Goal: Go to known website: Access a specific website the user already knows

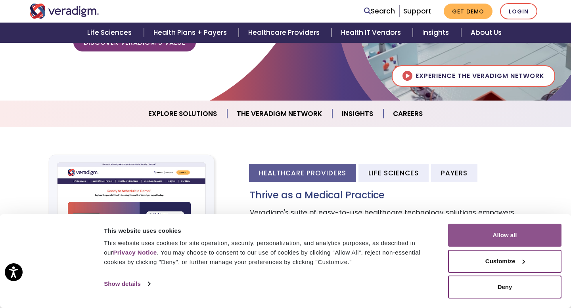
scroll to position [215, 0]
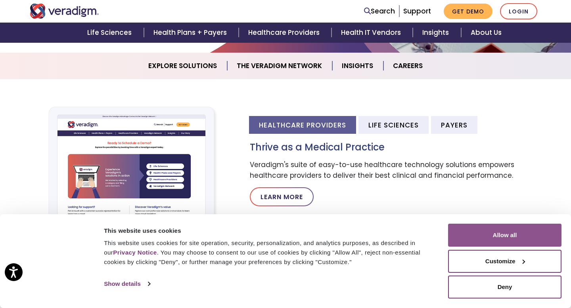
click at [501, 232] on button "Allow all" at bounding box center [504, 235] width 113 height 23
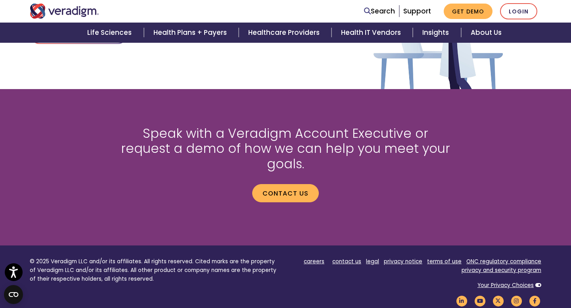
scroll to position [1107, 0]
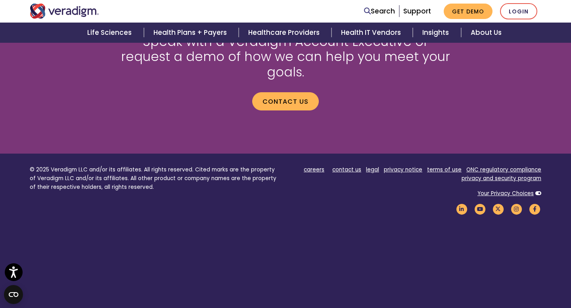
click at [40, 15] on img "Veradigm logo" at bounding box center [64, 11] width 69 height 15
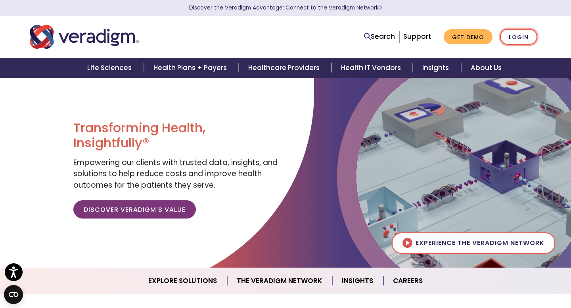
click at [527, 38] on link "Login" at bounding box center [518, 37] width 37 height 16
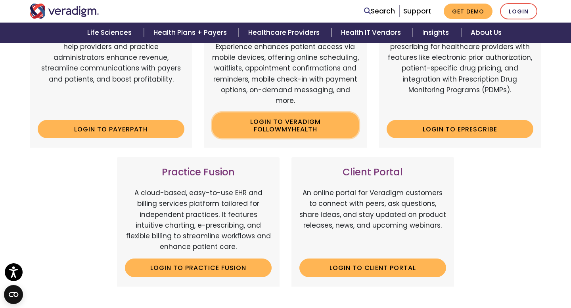
scroll to position [165, 0]
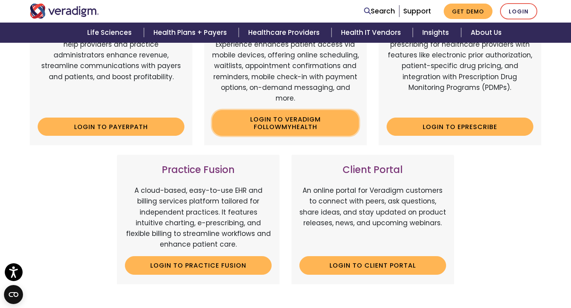
click at [304, 126] on link "Login to Veradigm FollowMyHealth" at bounding box center [285, 123] width 147 height 26
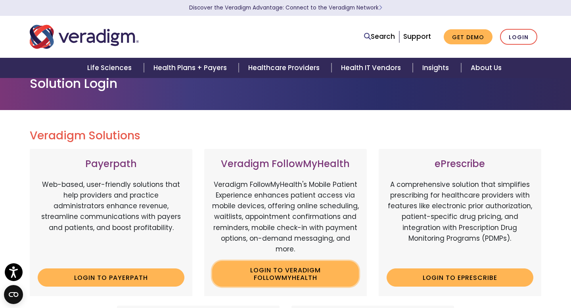
scroll to position [0, 0]
